Goal: Task Accomplishment & Management: Manage account settings

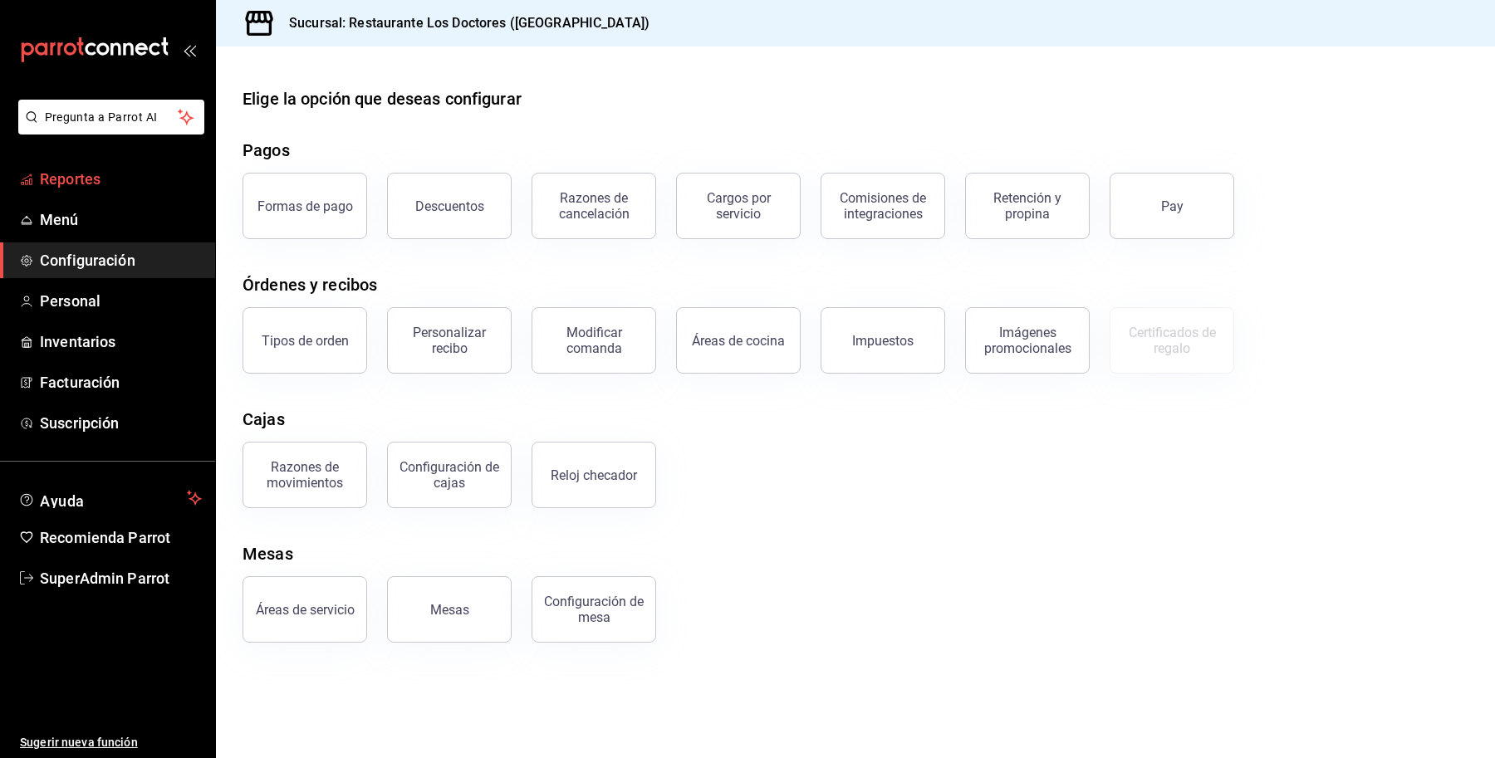
click at [63, 192] on link "Reportes" at bounding box center [107, 179] width 215 height 36
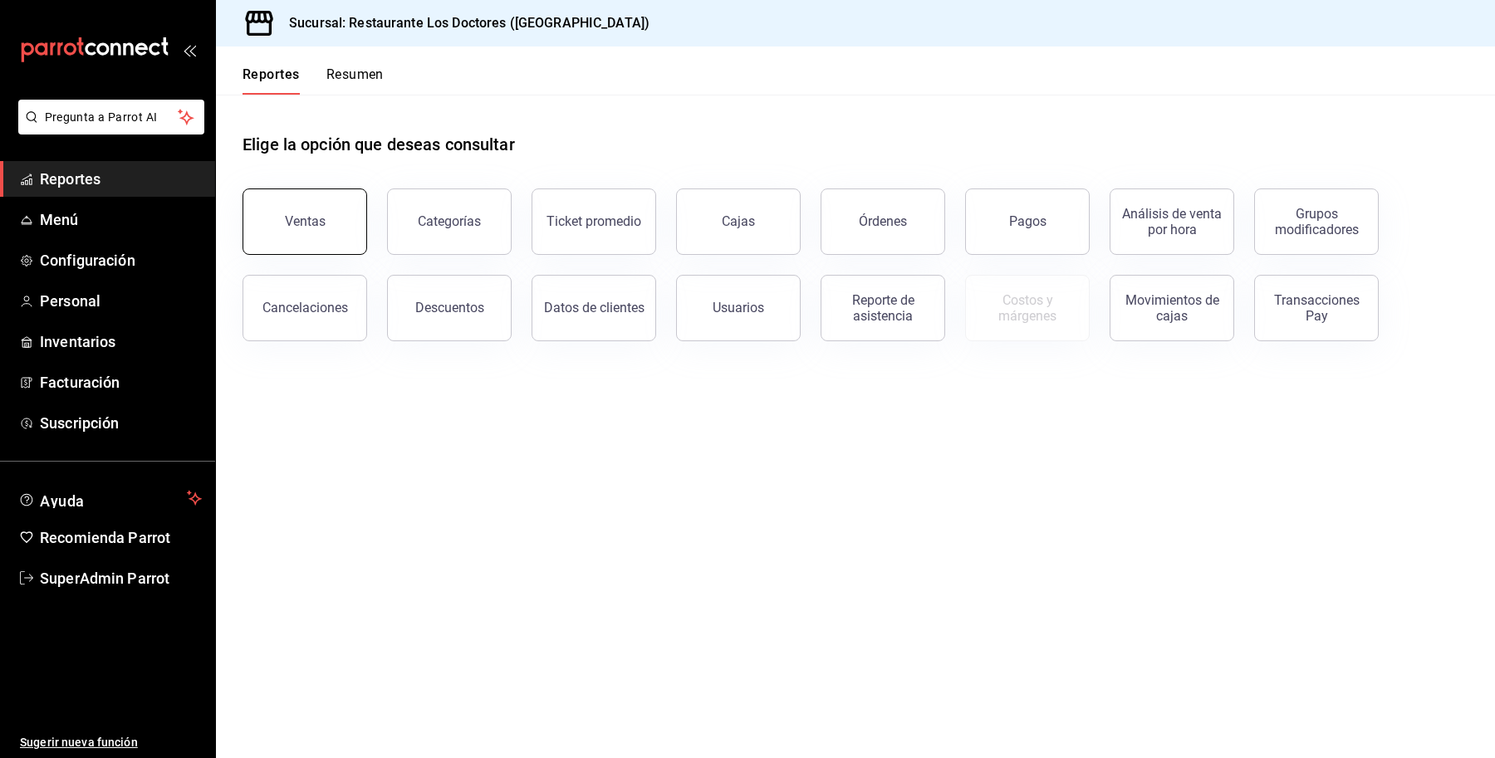
click at [332, 213] on button "Ventas" at bounding box center [305, 222] width 125 height 66
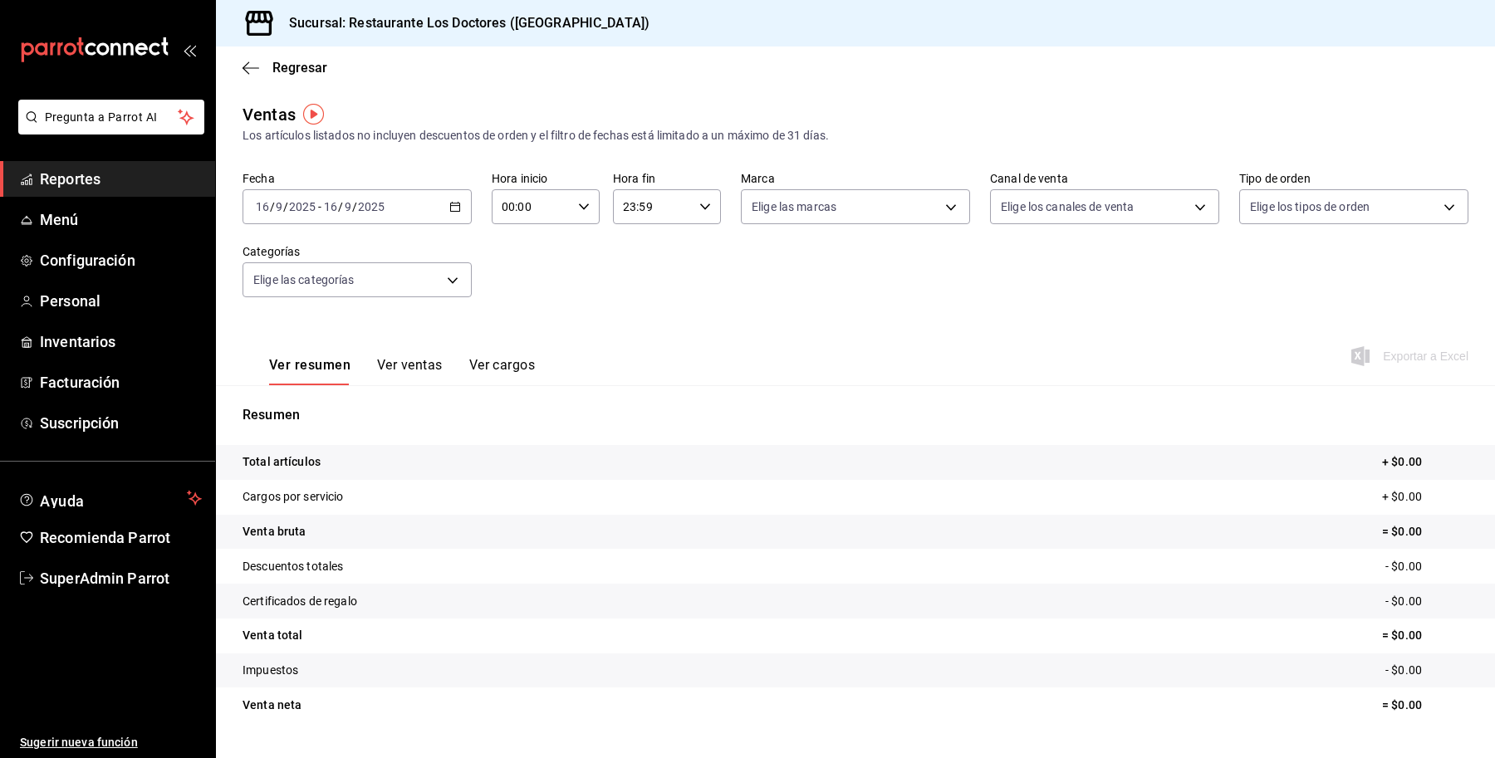
click at [415, 362] on button "Ver ventas" at bounding box center [410, 371] width 66 height 28
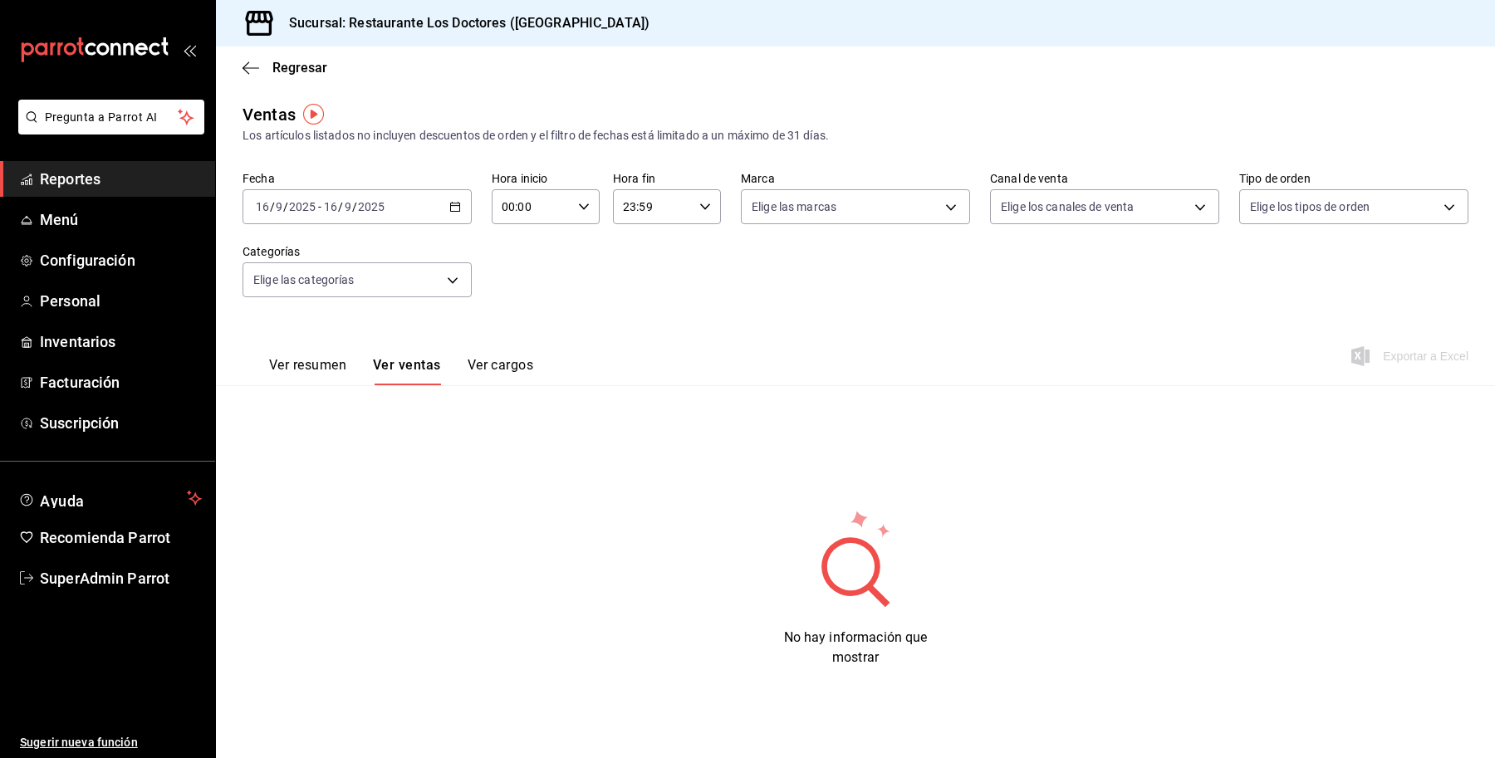
click at [271, 382] on button "Ver resumen" at bounding box center [307, 371] width 77 height 28
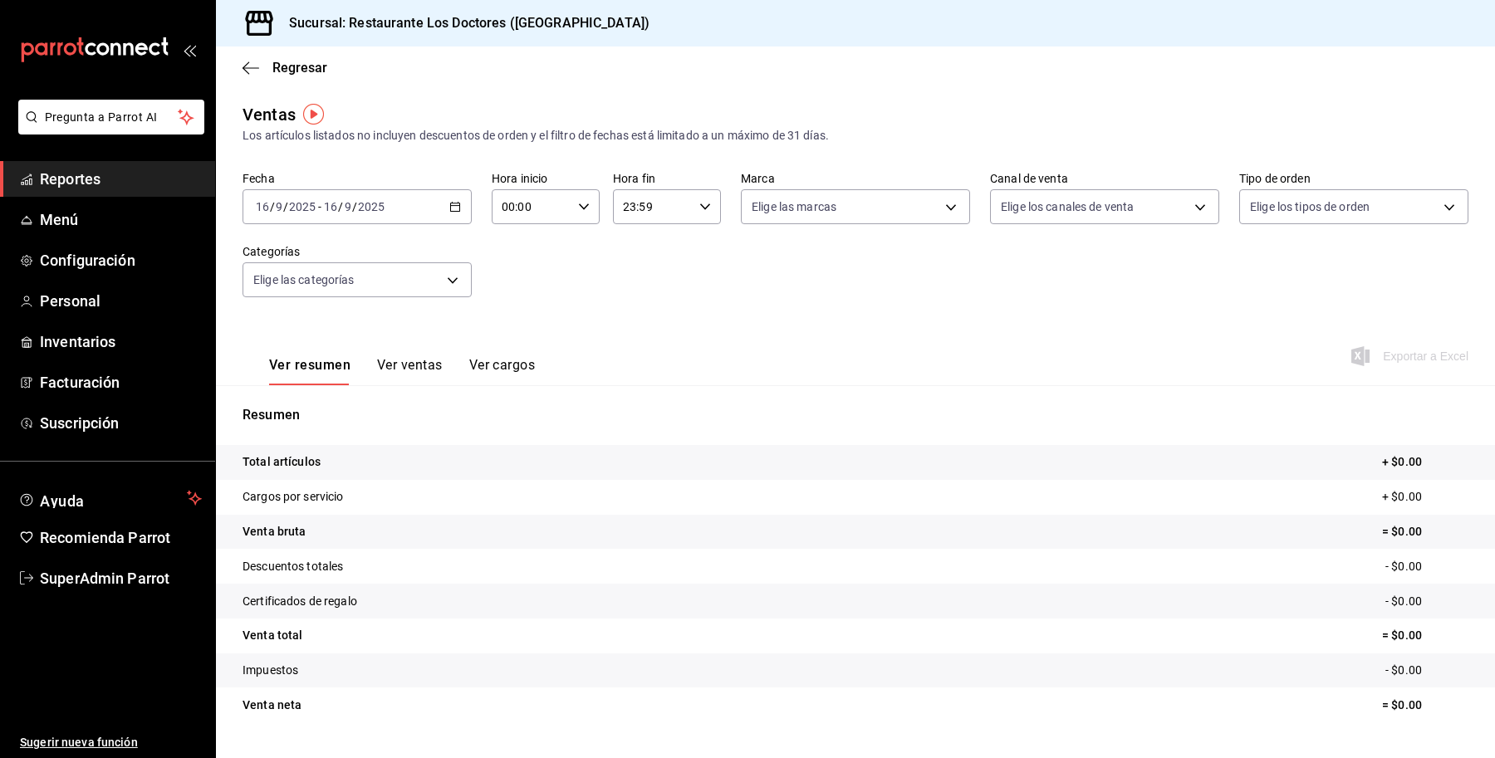
click at [408, 357] on button "Ver ventas" at bounding box center [410, 371] width 66 height 28
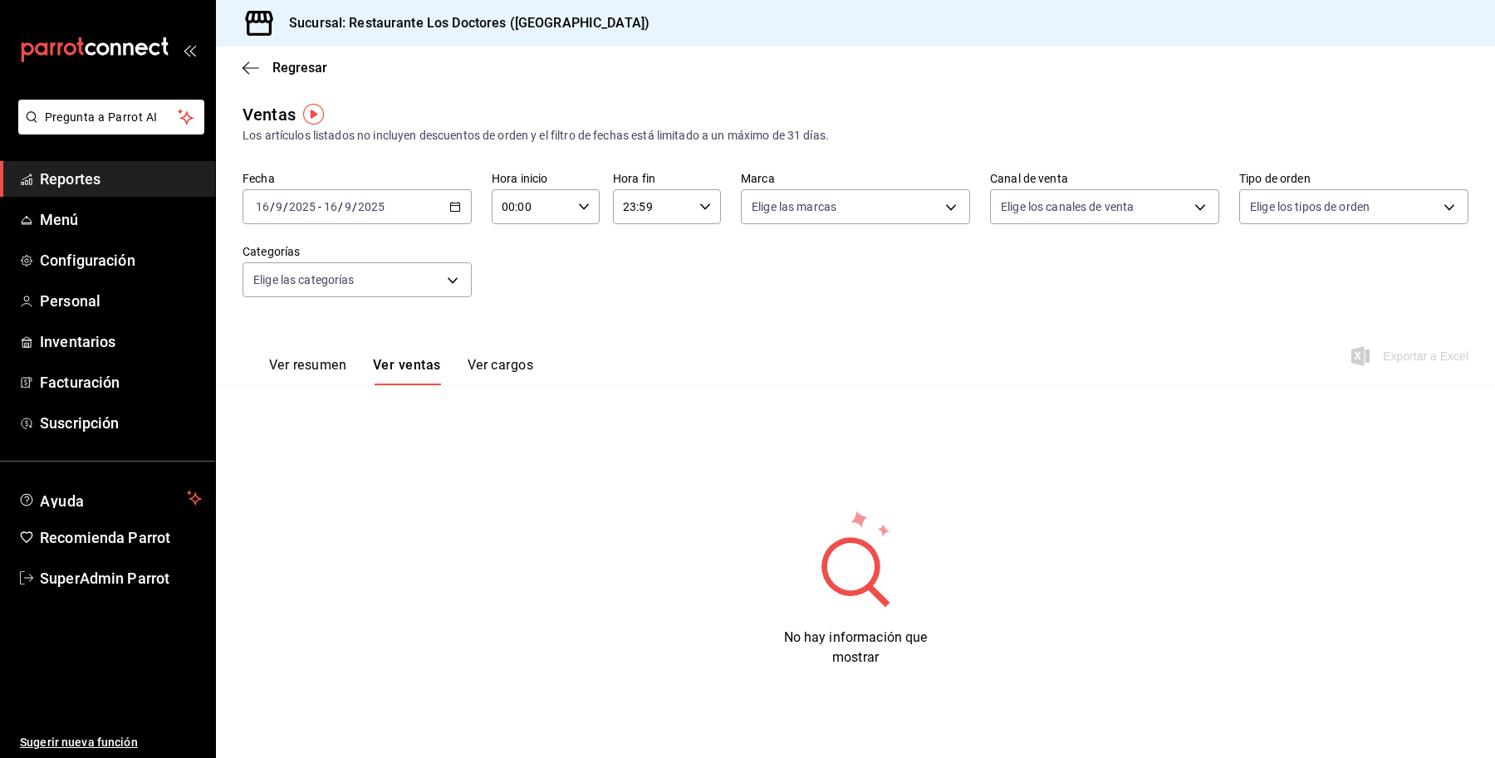
click at [300, 361] on button "Ver resumen" at bounding box center [307, 371] width 77 height 28
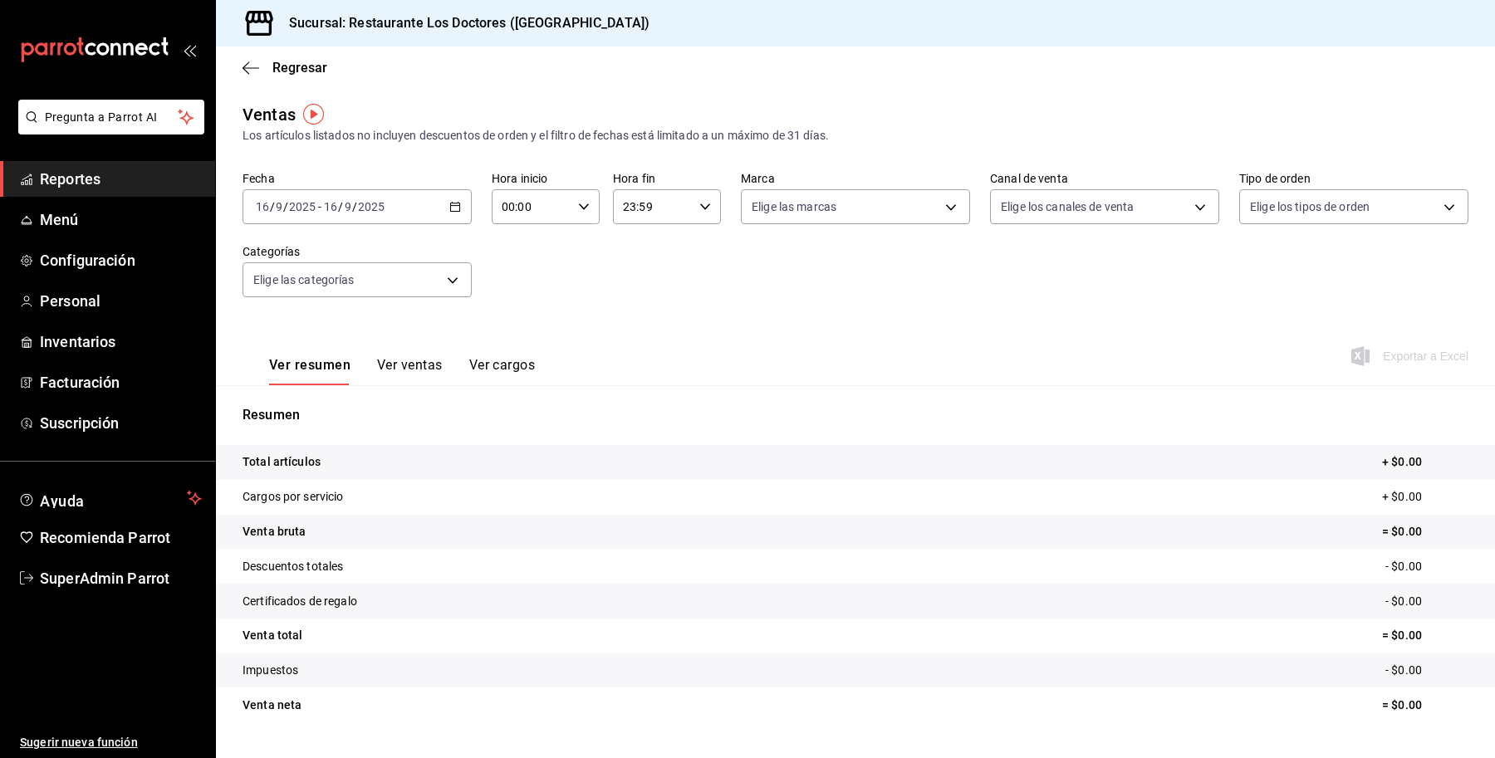
click at [391, 201] on div "[DATE] [DATE] - [DATE] [DATE]" at bounding box center [357, 206] width 229 height 35
click at [322, 341] on li "Semana actual" at bounding box center [320, 331] width 155 height 37
click at [1409, 361] on span "Exportar a Excel" at bounding box center [1412, 356] width 114 height 20
click at [420, 370] on button "Ver ventas" at bounding box center [410, 371] width 66 height 28
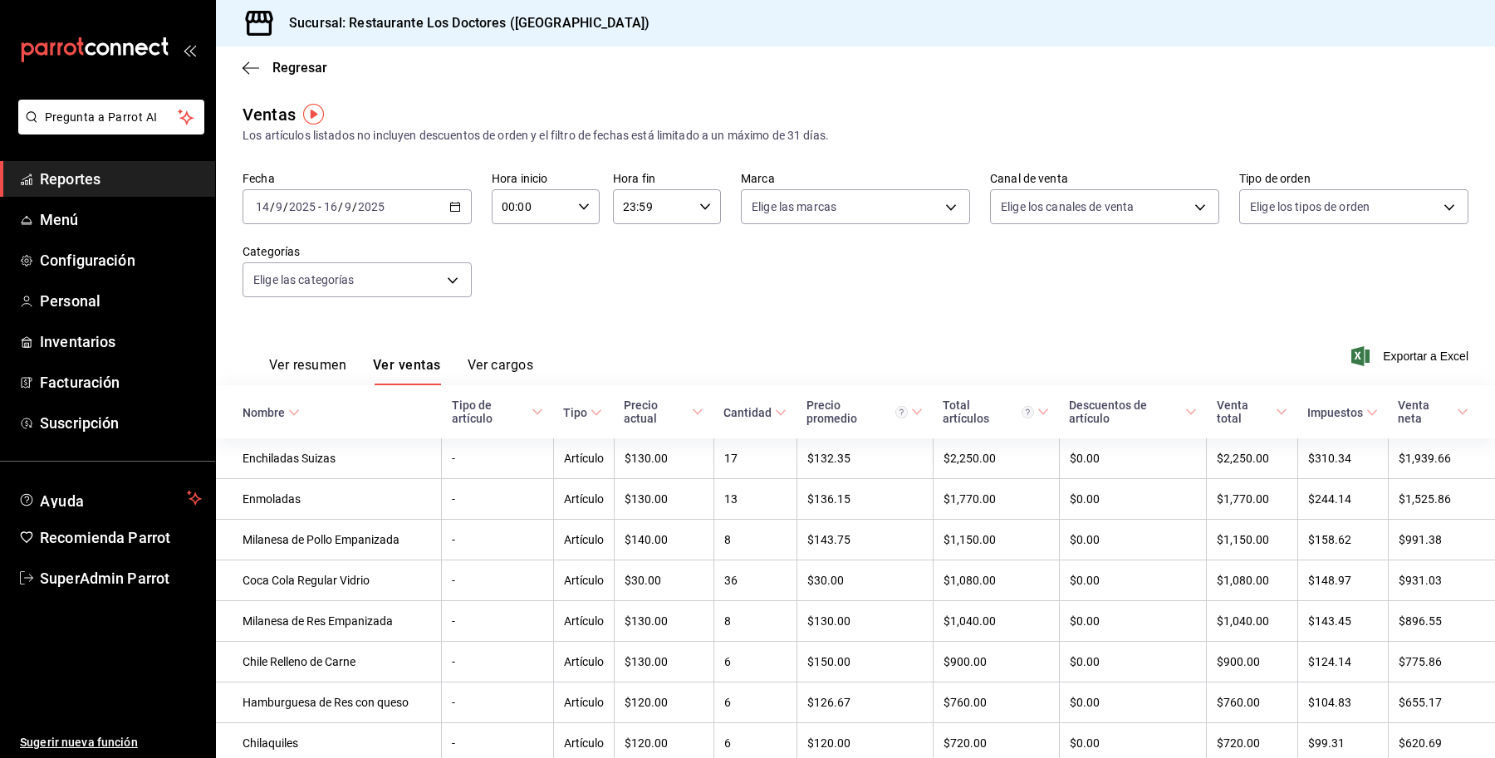
click at [473, 439] on th "Tipo de artículo" at bounding box center [498, 411] width 112 height 53
click at [534, 417] on icon at bounding box center [538, 412] width 12 height 12
click at [479, 408] on div "Tipo de artículo" at bounding box center [490, 412] width 77 height 27
click at [61, 571] on span "SuperAdmin Parrot" at bounding box center [121, 578] width 162 height 22
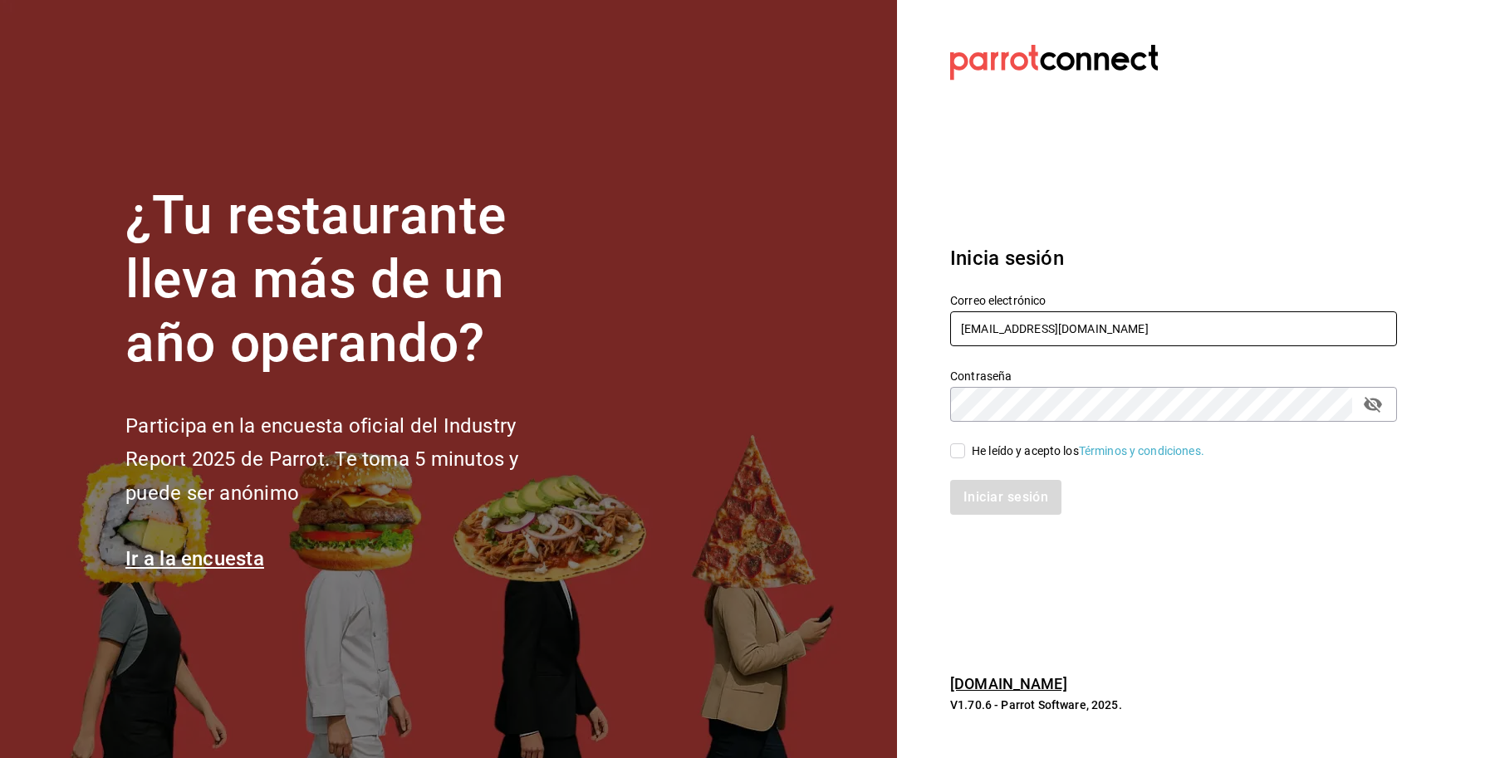
click at [1110, 314] on input "[EMAIL_ADDRESS][DOMAIN_NAME]" at bounding box center [1173, 328] width 447 height 35
drag, startPoint x: 1113, startPoint y: 326, endPoint x: 1055, endPoint y: 330, distance: 58.2
click at [1055, 330] on input "[EMAIL_ADDRESS][DOMAIN_NAME]" at bounding box center [1173, 328] width 447 height 35
click at [1132, 321] on input "[EMAIL_ADDRESS][DOMAIN_NAME]" at bounding box center [1173, 328] width 447 height 35
drag, startPoint x: 1130, startPoint y: 334, endPoint x: 882, endPoint y: 341, distance: 248.5
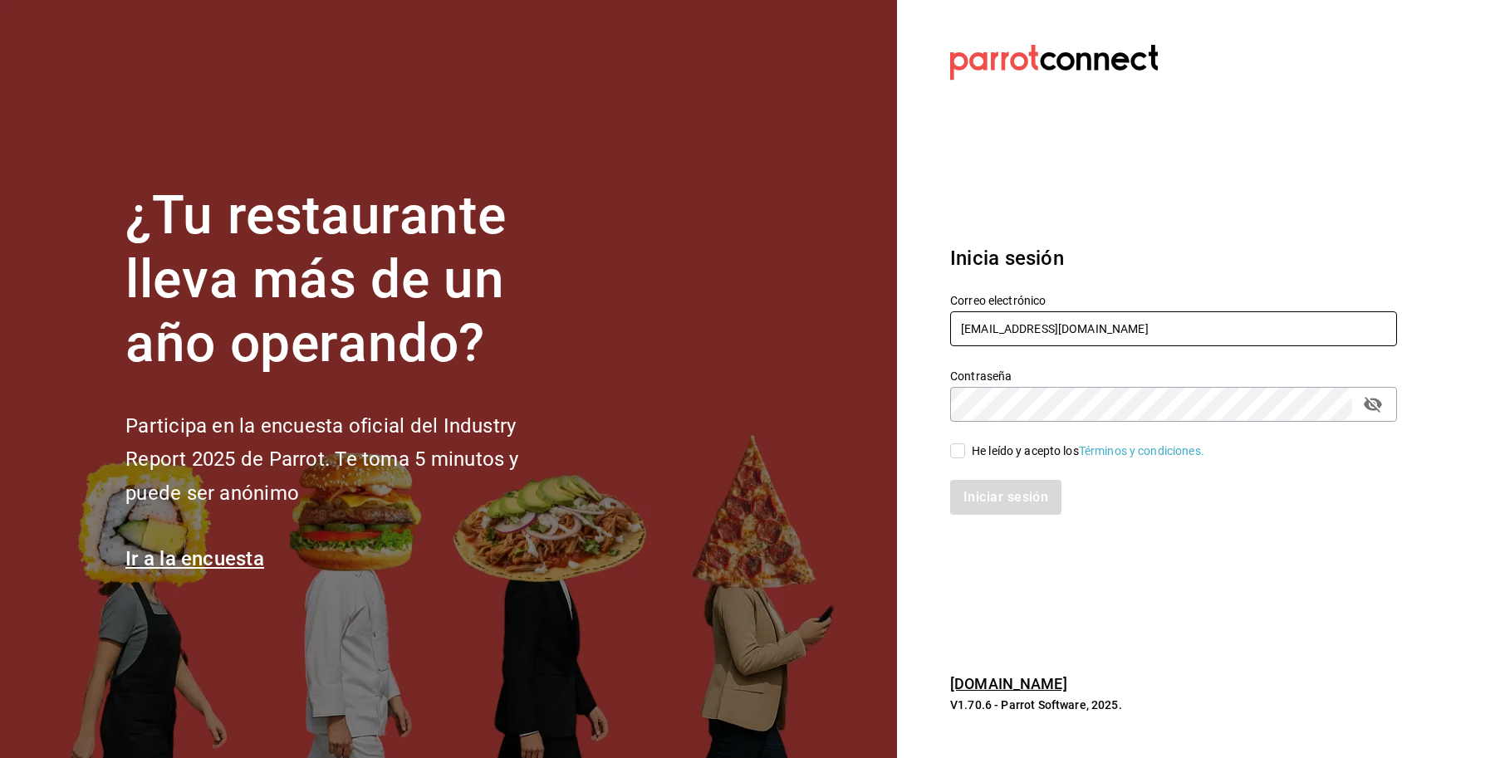
click at [882, 341] on div "¿Tu restaurante lleva más de un año operando? Participa en la encuesta oficial …" at bounding box center [747, 379] width 1495 height 758
type input "[EMAIL_ADDRESS][DOMAIN_NAME]"
click at [999, 458] on div "He leído y acepto los Términos y condiciones." at bounding box center [1088, 451] width 233 height 17
click at [965, 458] on input "He leído y acepto los Términos y condiciones." at bounding box center [957, 451] width 15 height 15
checkbox input "true"
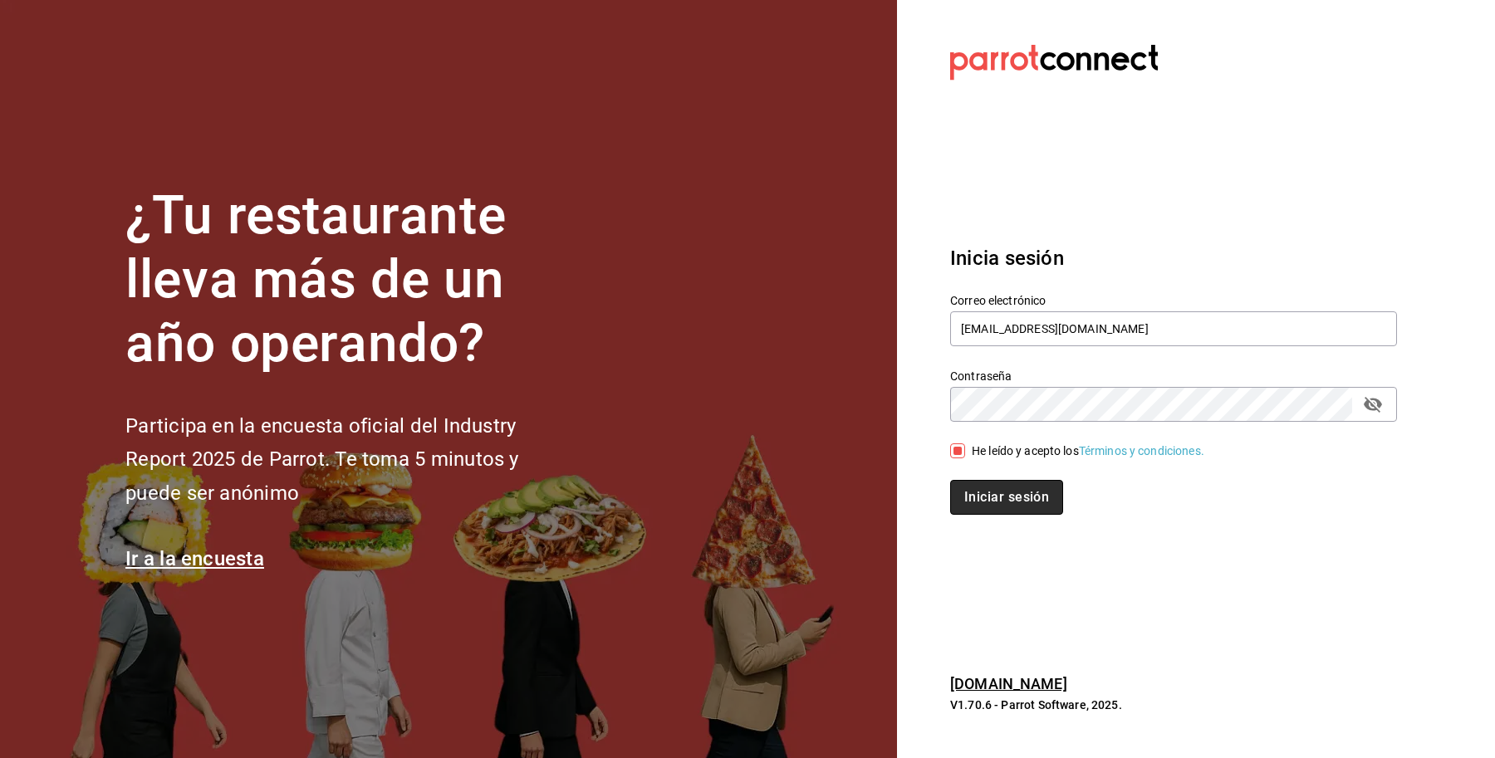
click at [1003, 488] on button "Iniciar sesión" at bounding box center [1006, 497] width 113 height 35
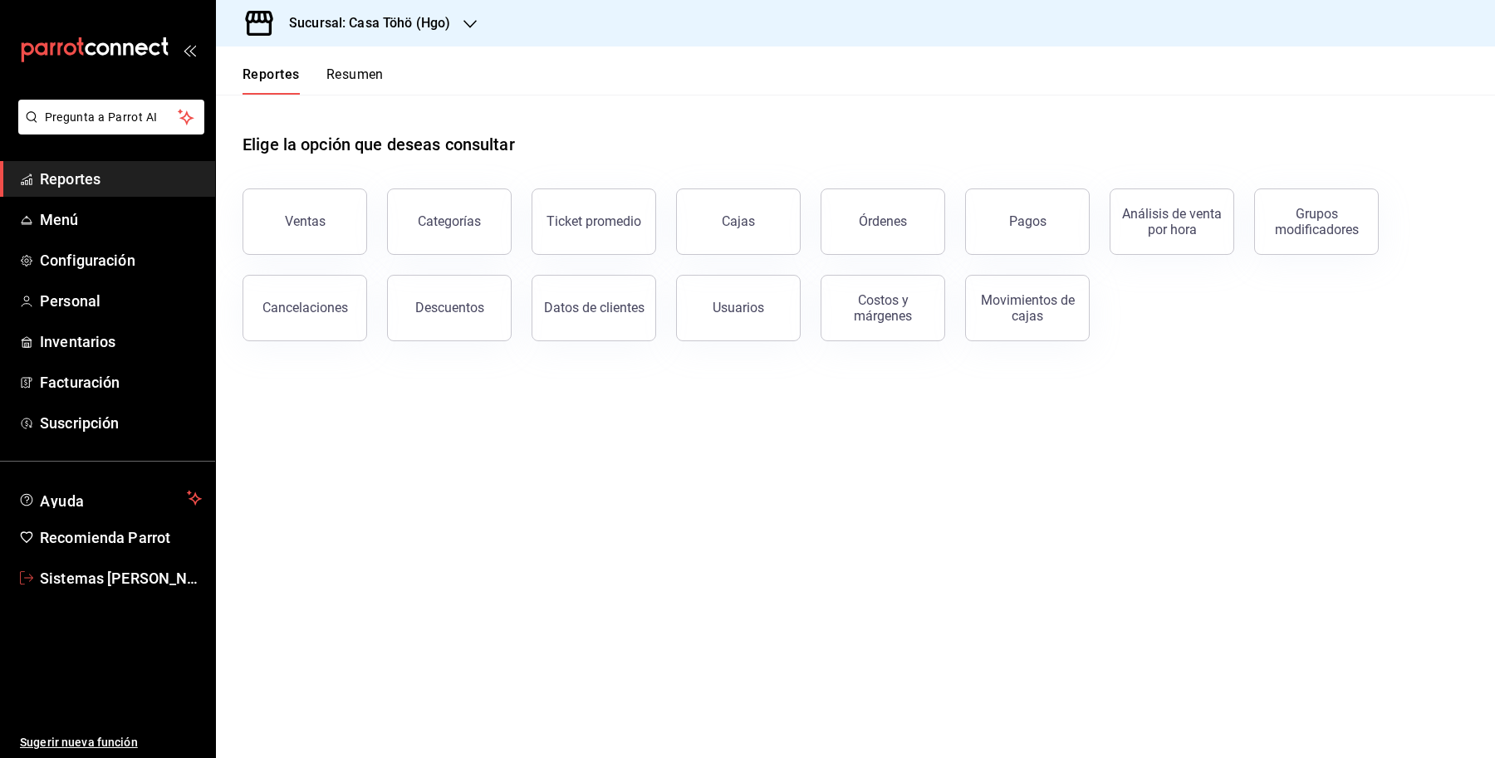
click at [87, 574] on span "Sistemas Carlos" at bounding box center [121, 578] width 162 height 22
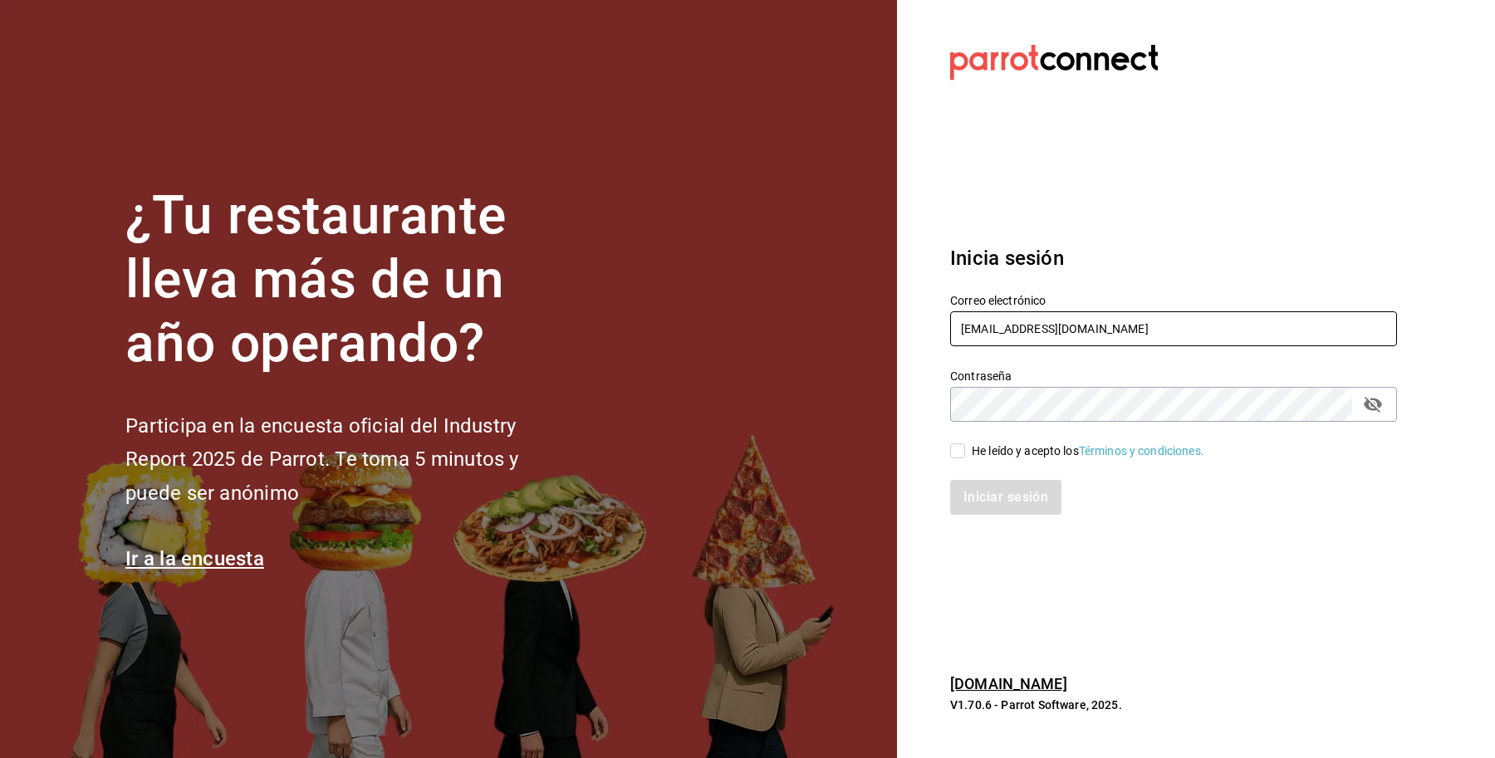
drag, startPoint x: 1110, startPoint y: 329, endPoint x: 879, endPoint y: 322, distance: 231.0
click at [879, 322] on div "¿Tu restaurante lleva más de un año operando? Participa en la encuesta oficial …" at bounding box center [747, 379] width 1495 height 758
paste input "losportalesdeboca@veracruz"
type input "losportalesdeboca@veracruz.com"
click at [1002, 446] on div "He leído y acepto los Términos y condiciones." at bounding box center [1088, 451] width 233 height 17
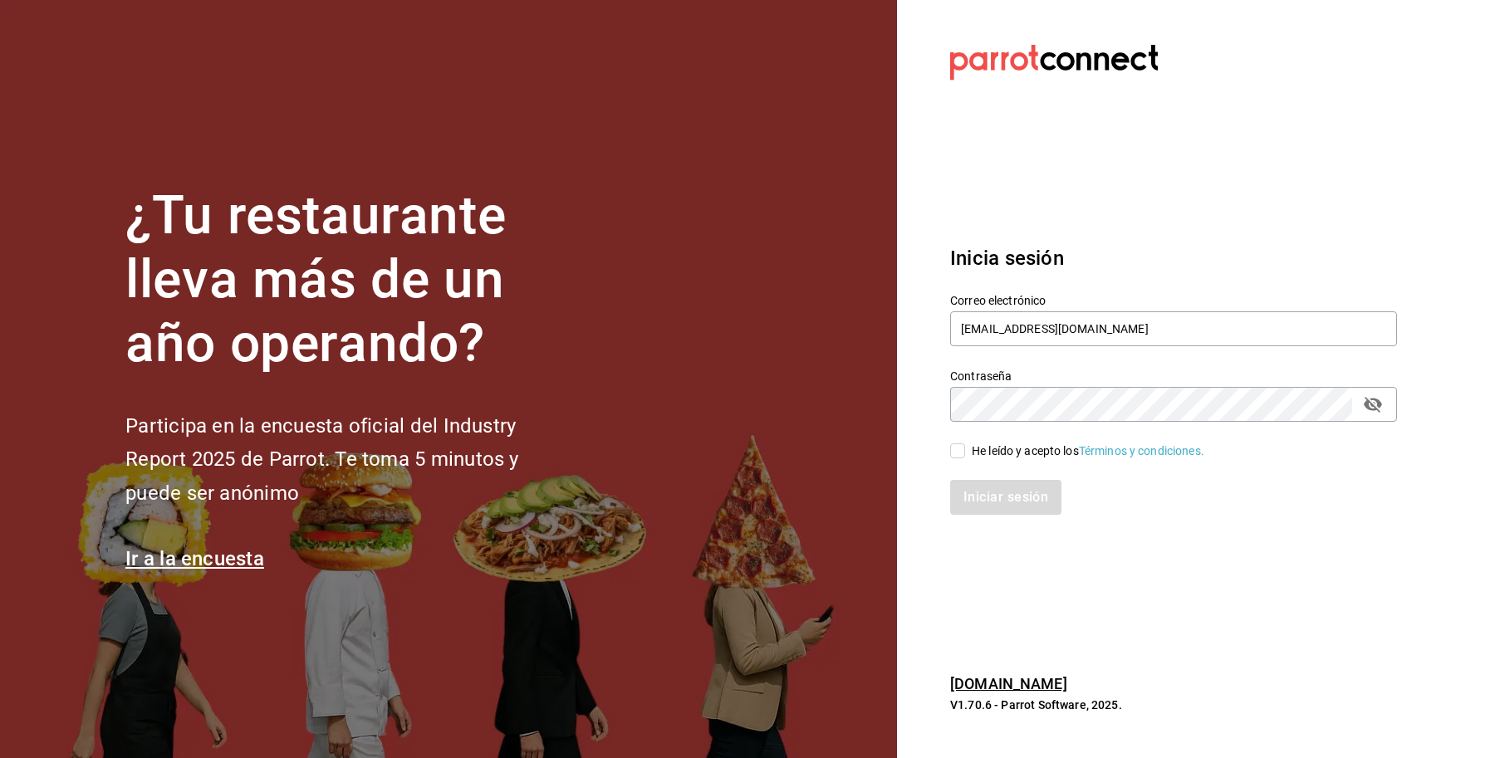
click at [965, 446] on input "He leído y acepto los Términos y condiciones." at bounding box center [957, 451] width 15 height 15
checkbox input "true"
click at [1003, 504] on button "Iniciar sesión" at bounding box center [1006, 497] width 113 height 35
